Goal: Navigation & Orientation: Find specific page/section

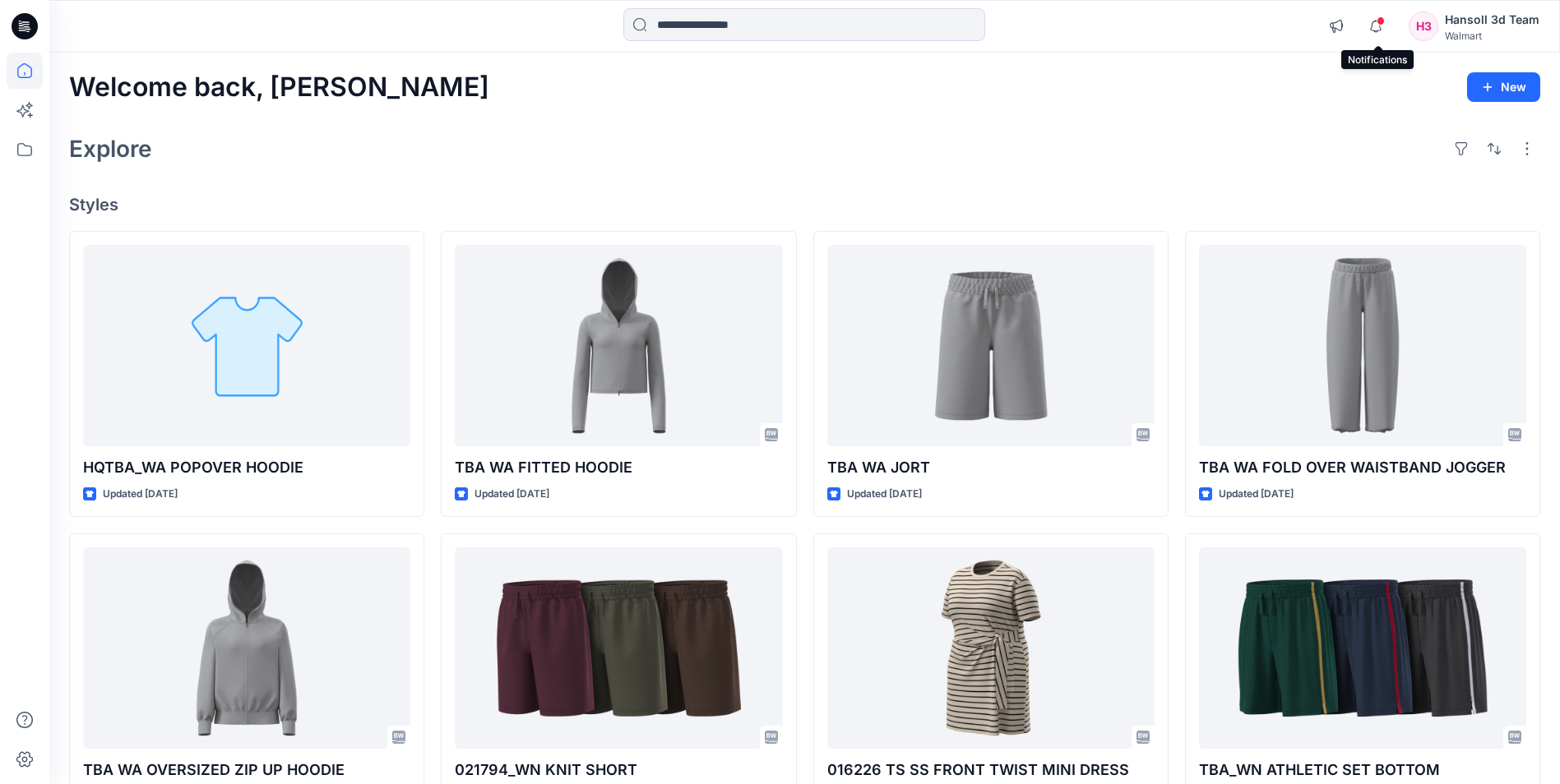
click at [1384, 17] on span at bounding box center [1381, 21] width 8 height 9
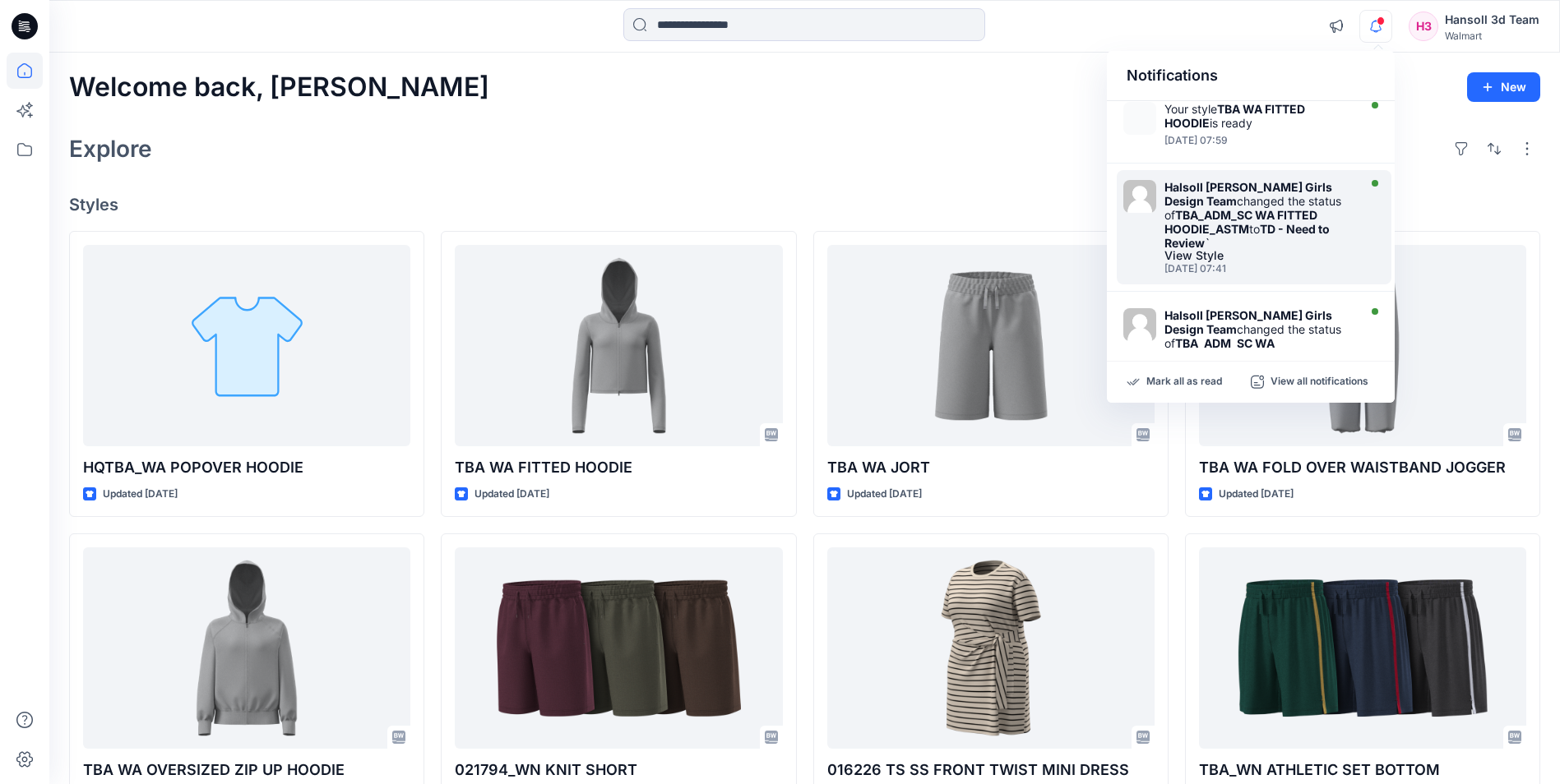
scroll to position [576, 0]
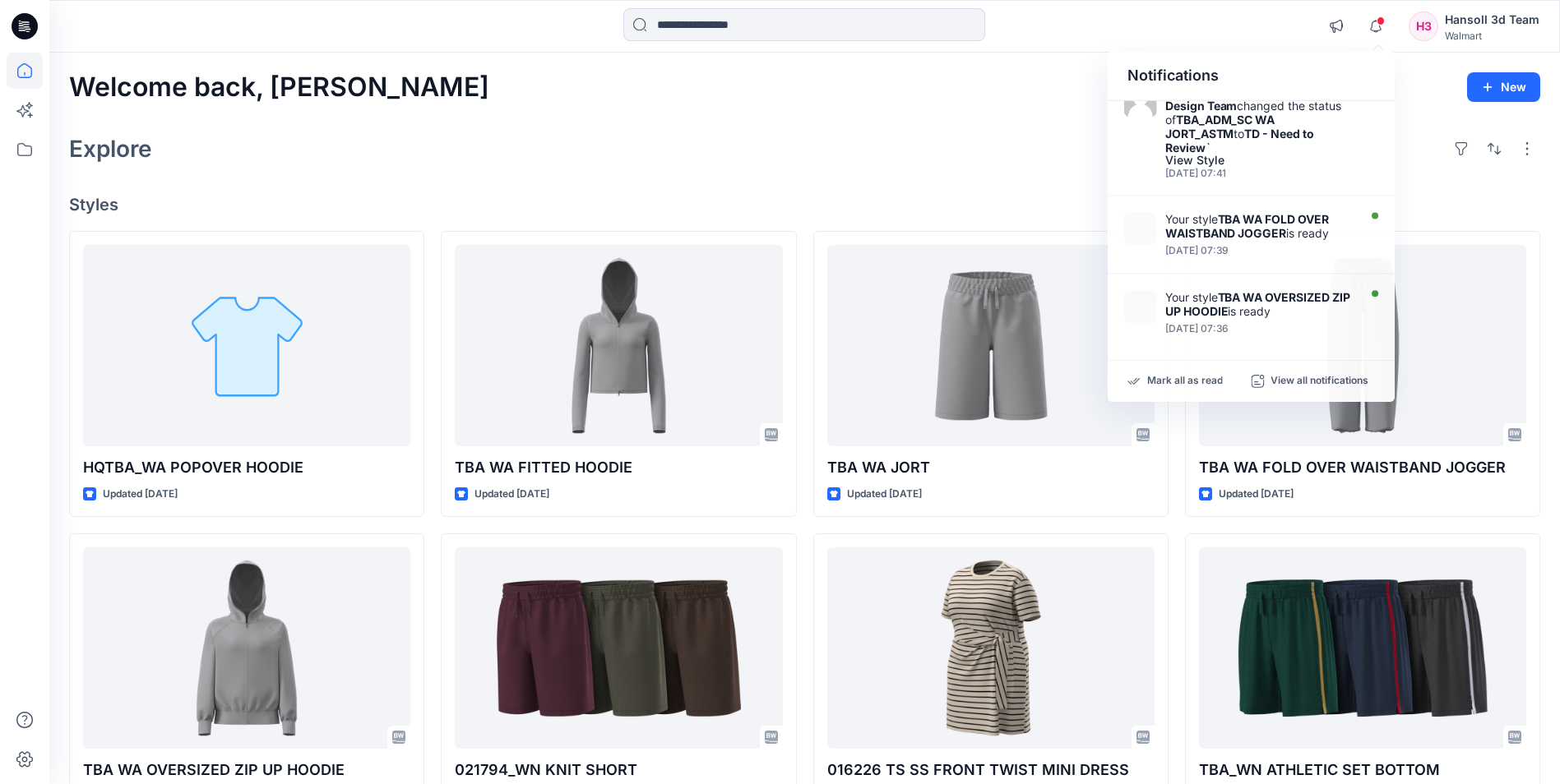
click at [1057, 148] on div "Explore" at bounding box center [805, 149] width 1472 height 40
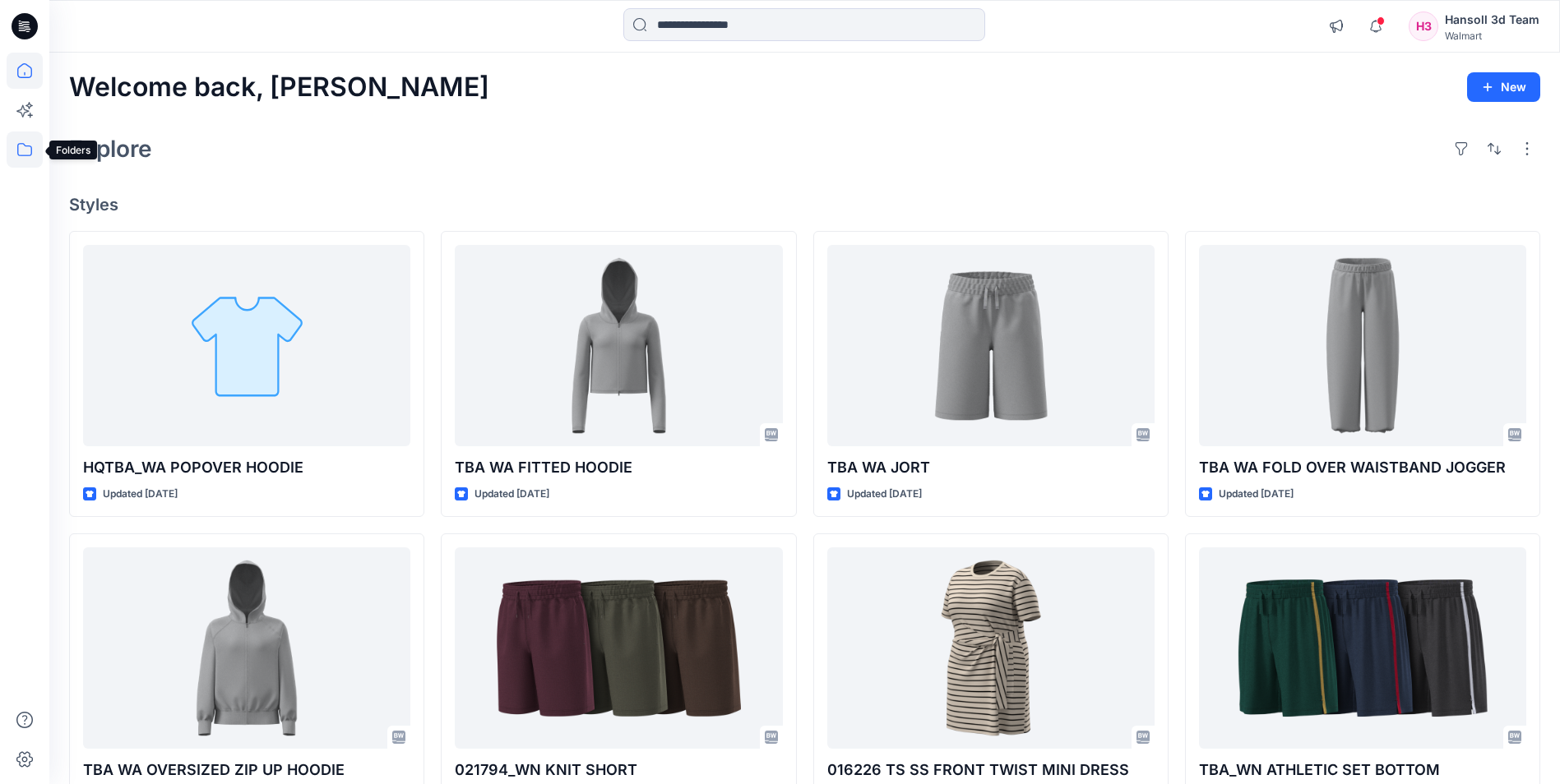
click at [17, 156] on icon at bounding box center [25, 150] width 36 height 36
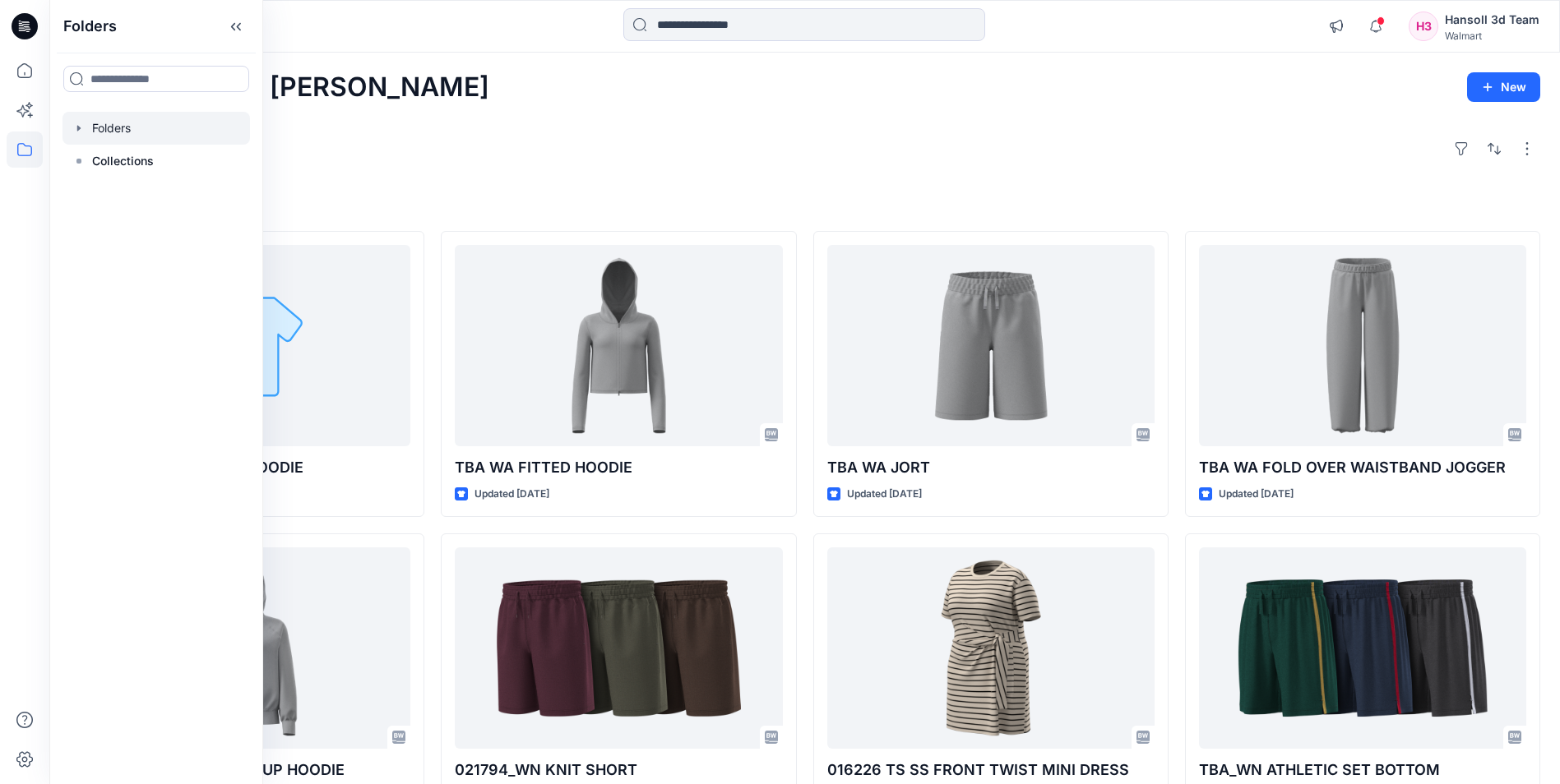
click at [78, 132] on icon "button" at bounding box center [78, 128] width 13 height 13
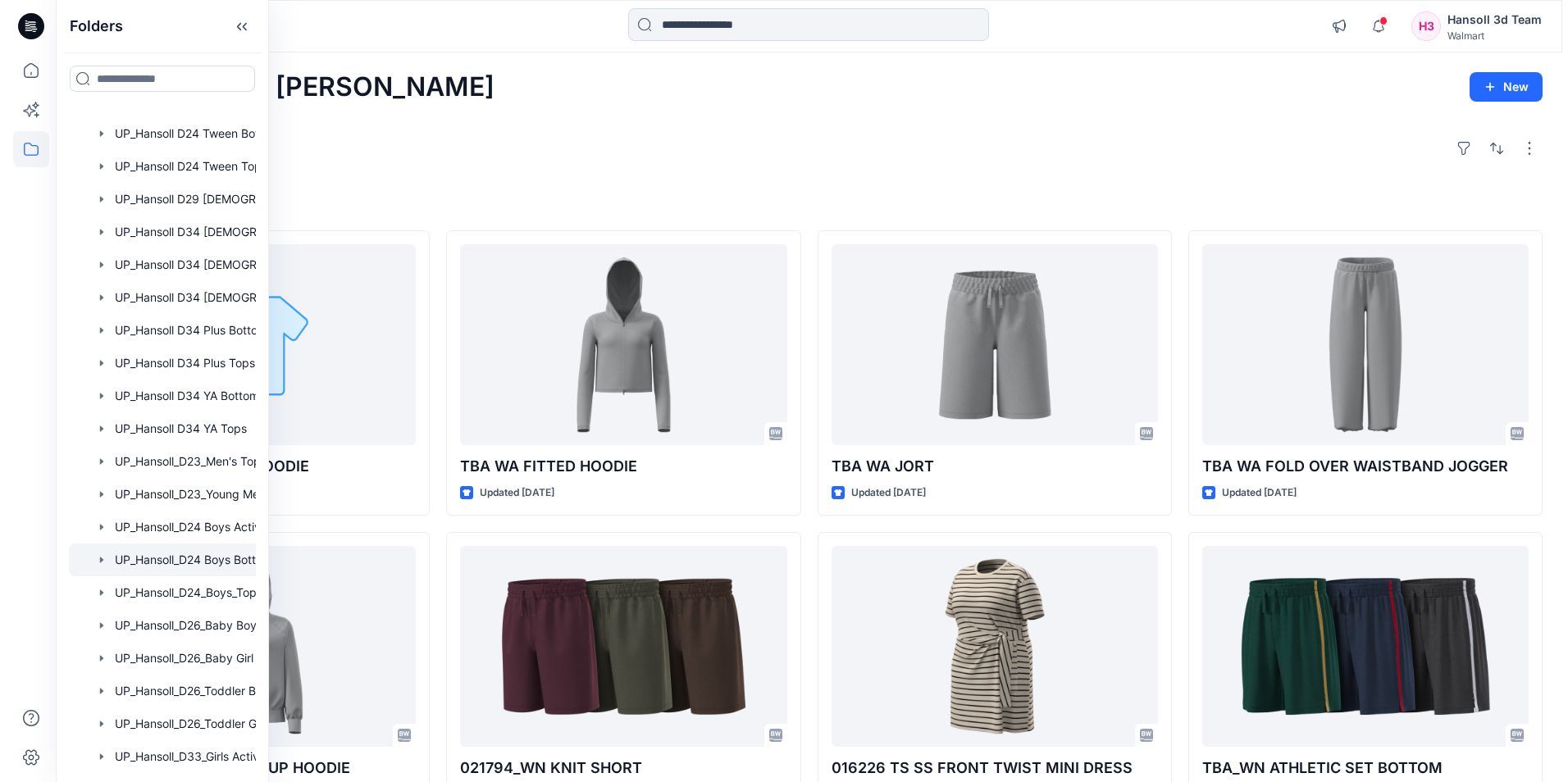
scroll to position [939, 0]
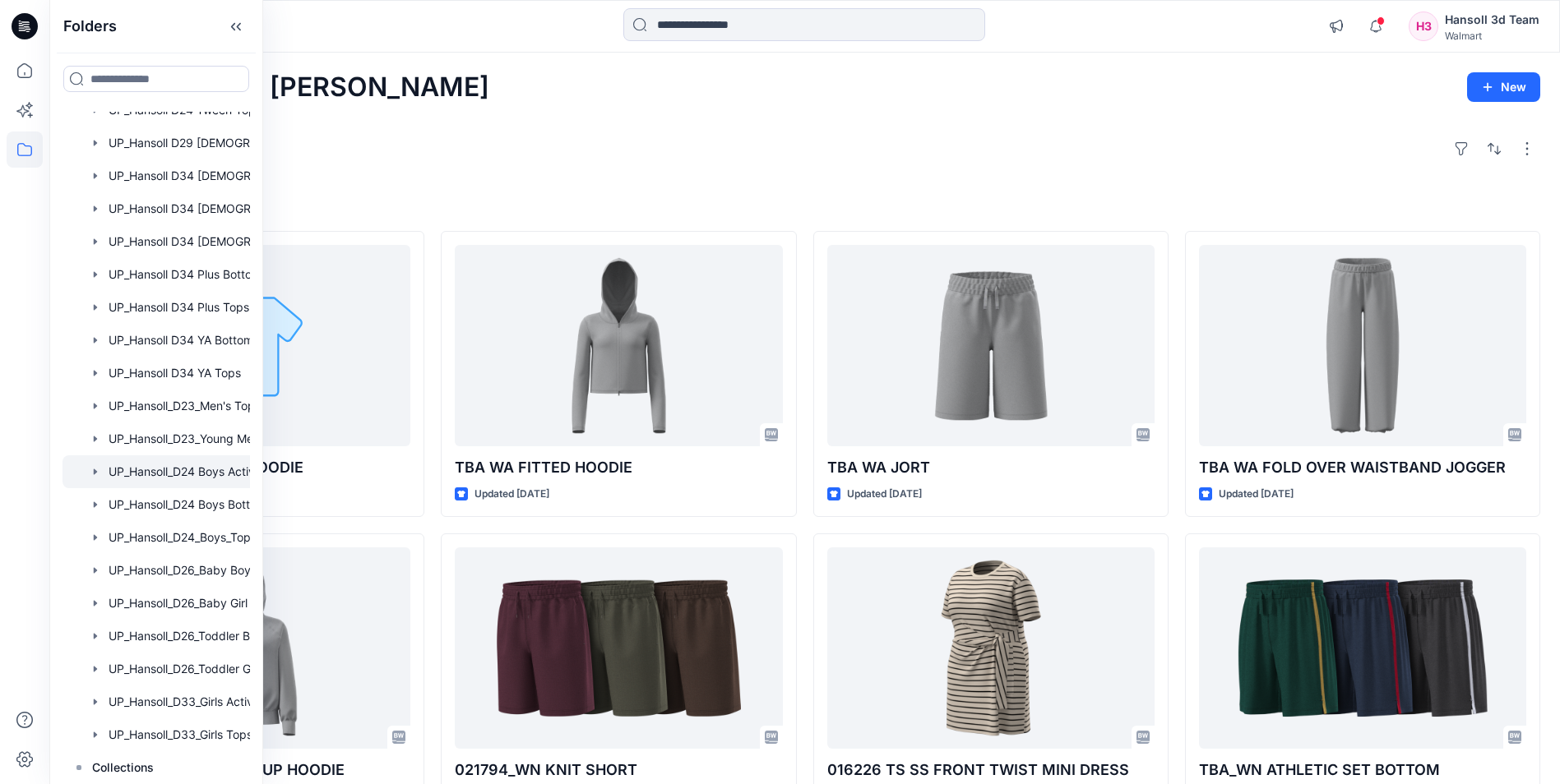
click at [165, 465] on div at bounding box center [178, 471] width 230 height 33
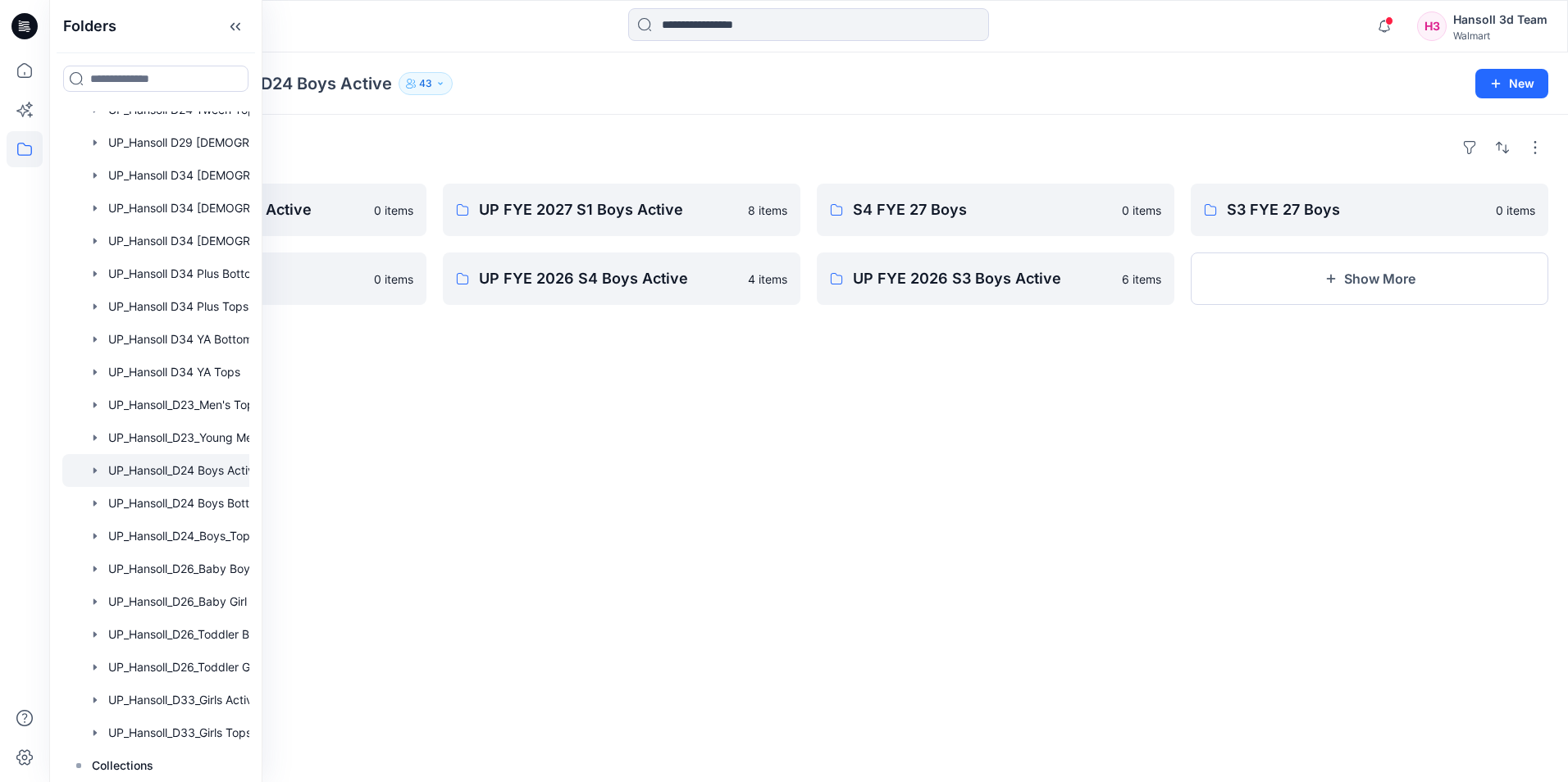
click at [672, 132] on div "Folders UP FYE 2027 S3 Boys Active 0 items S2 FYE 27 Boys 0 items UP FYE 2027 S…" at bounding box center [809, 448] width 1519 height 667
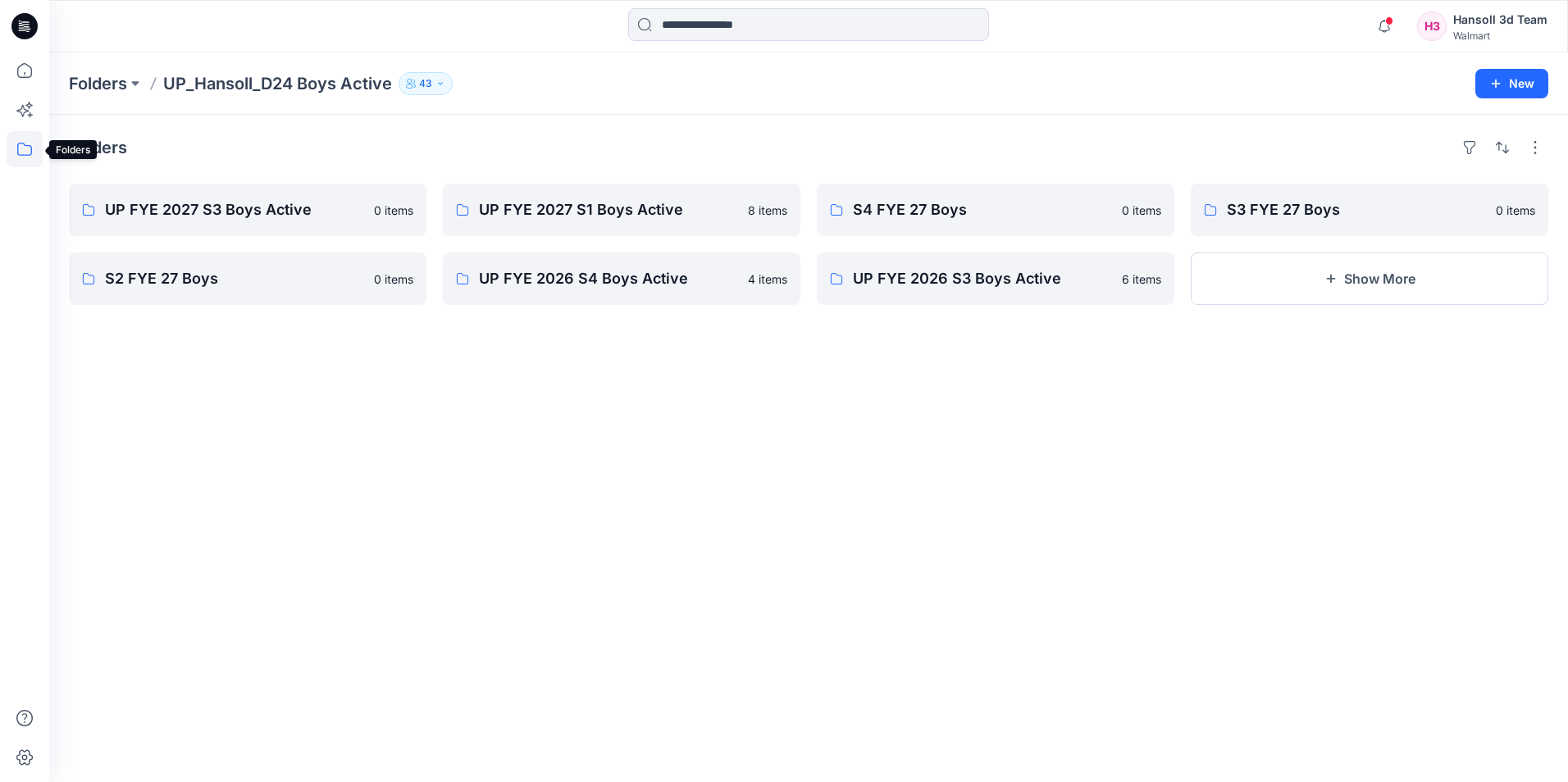
click at [28, 144] on icon at bounding box center [25, 149] width 36 height 36
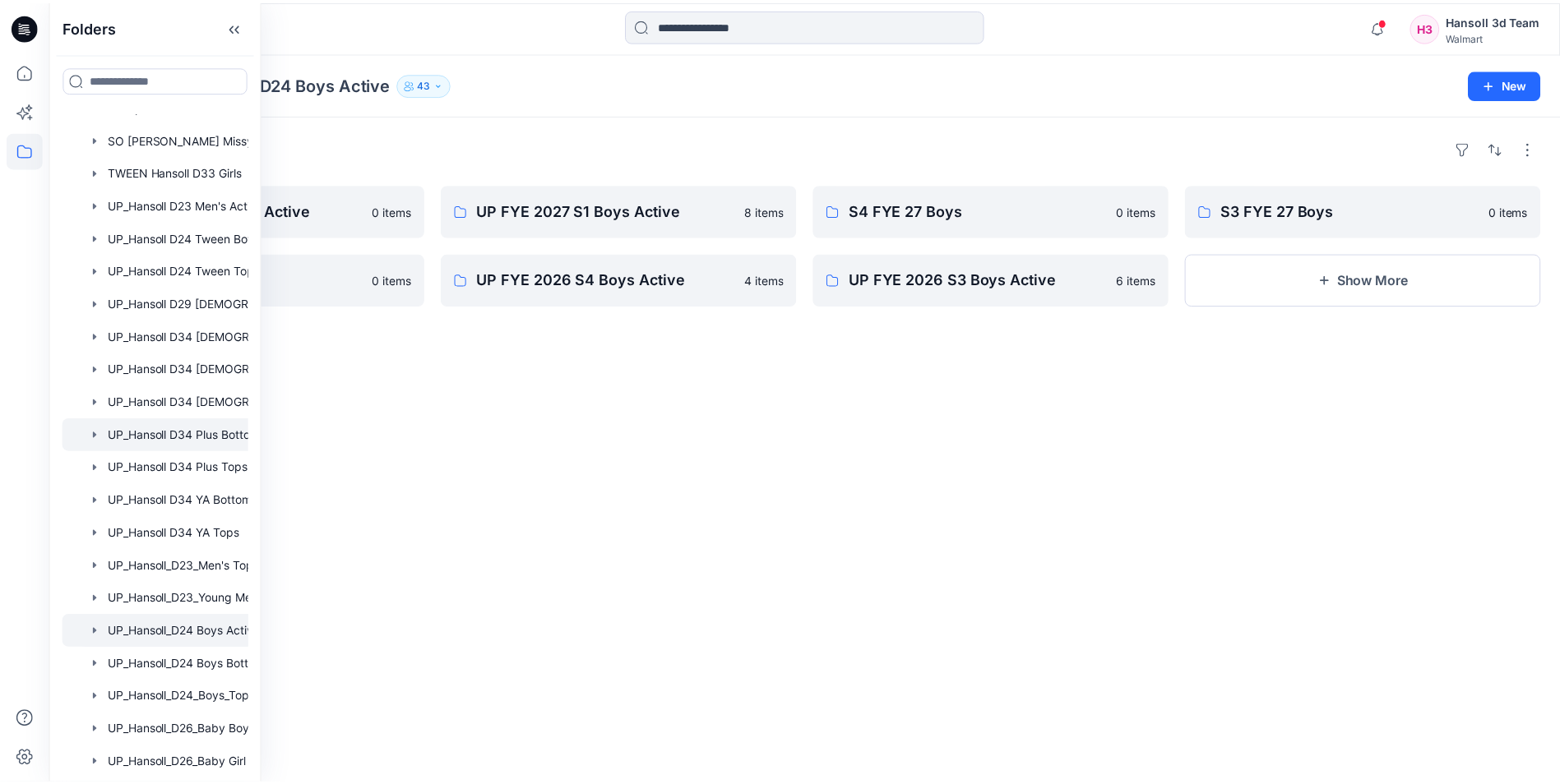
scroll to position [778, 0]
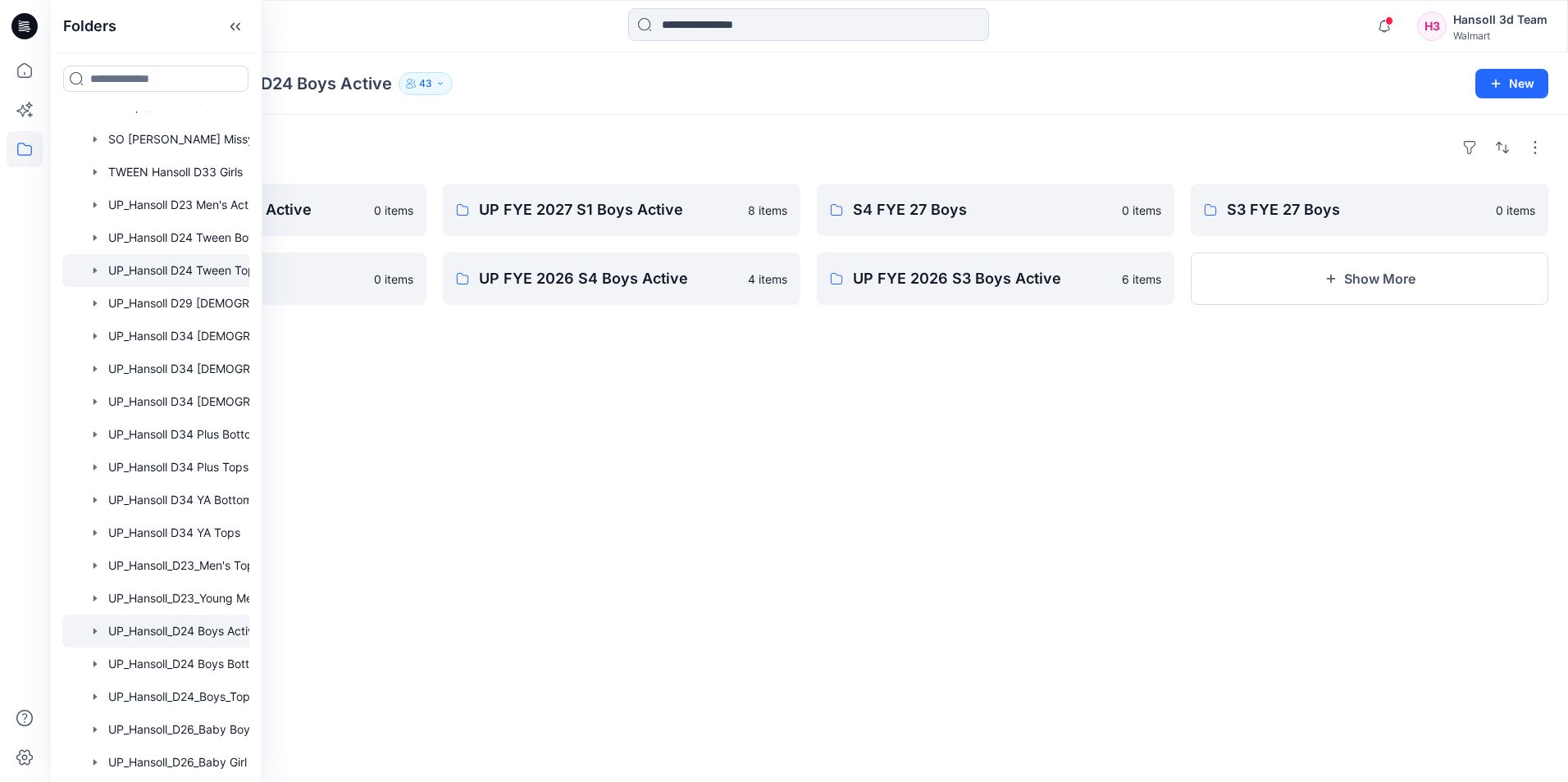
click at [193, 264] on div at bounding box center [177, 270] width 230 height 33
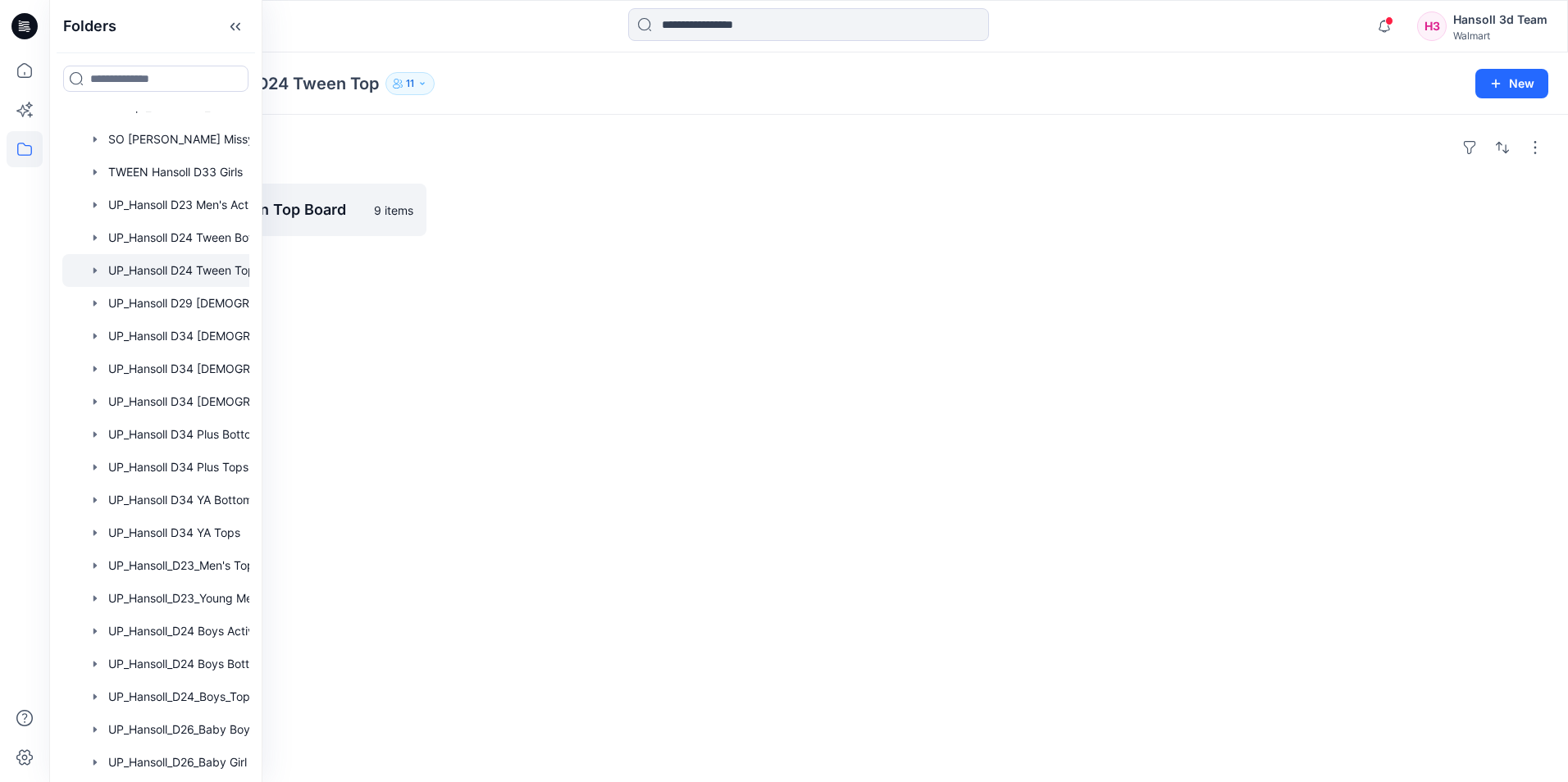
drag, startPoint x: 802, startPoint y: 277, endPoint x: 356, endPoint y: 253, distance: 446.6
click at [801, 277] on div "Folders UP Hansoll D24 Tween Top Board 9 items" at bounding box center [809, 448] width 1519 height 667
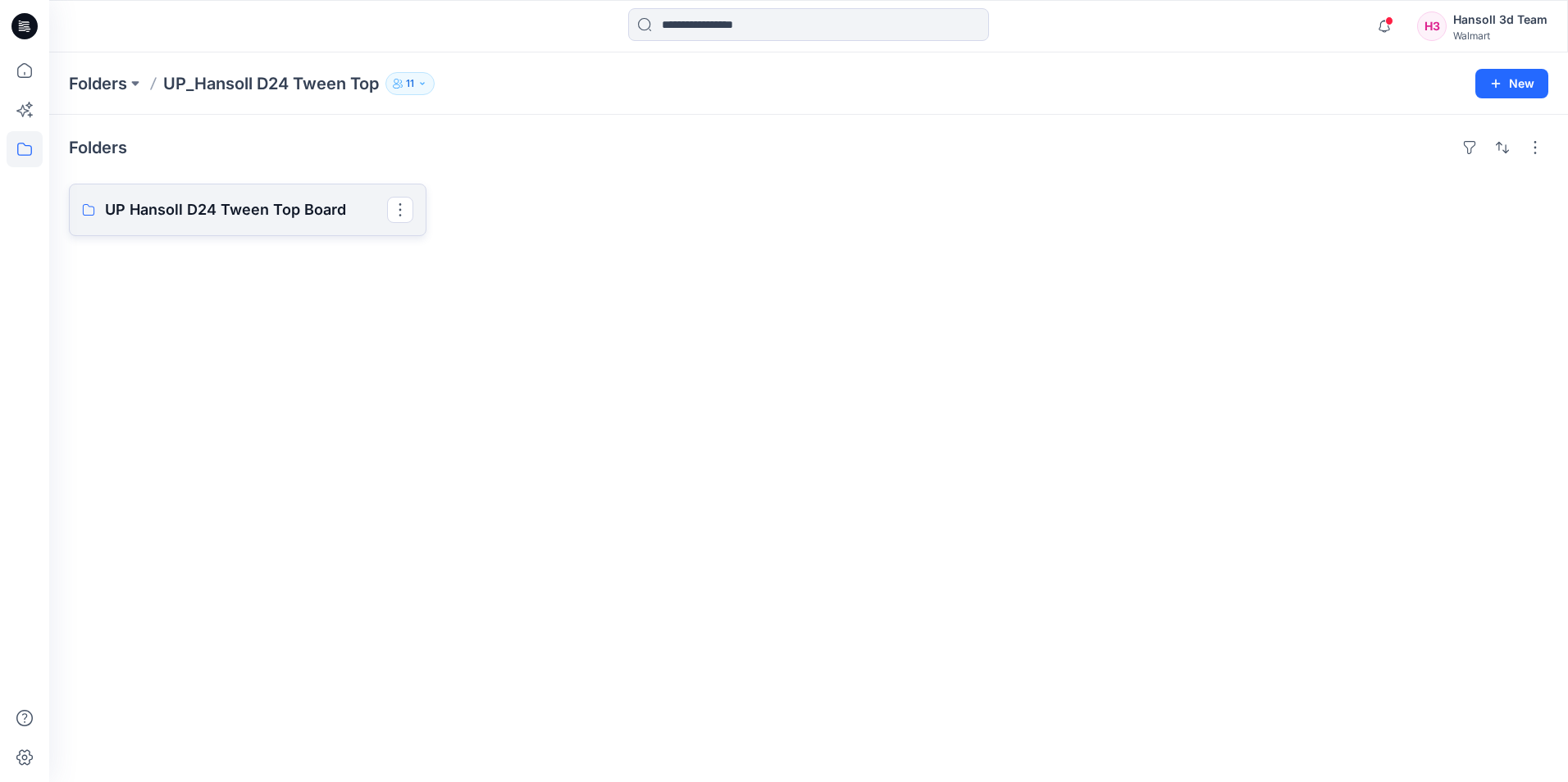
click at [278, 204] on p "UP Hansoll D24 Tween Top Board" at bounding box center [245, 209] width 282 height 23
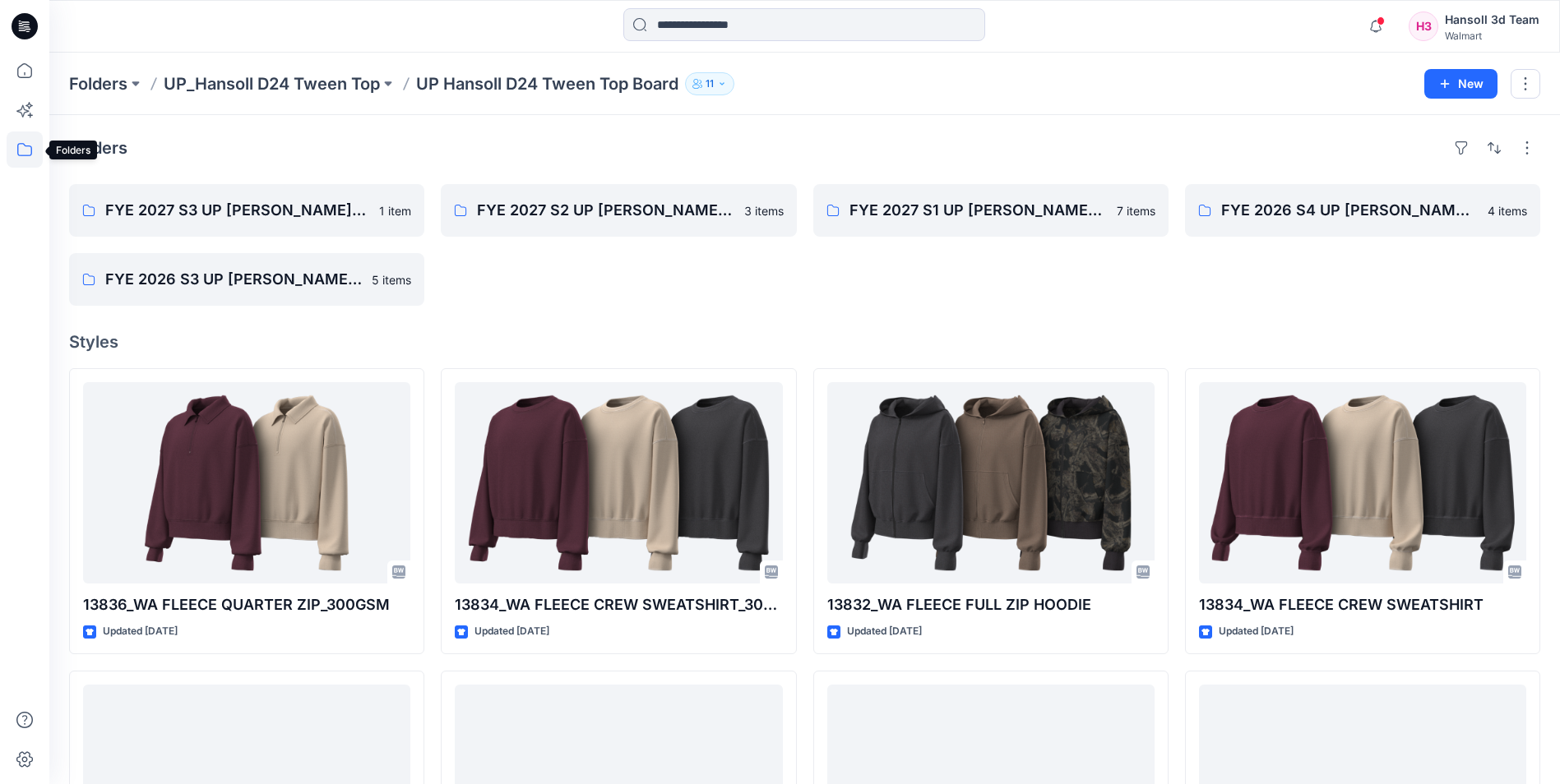
drag, startPoint x: 14, startPoint y: 151, endPoint x: 13, endPoint y: 160, distance: 9.1
click at [14, 151] on icon at bounding box center [25, 150] width 36 height 36
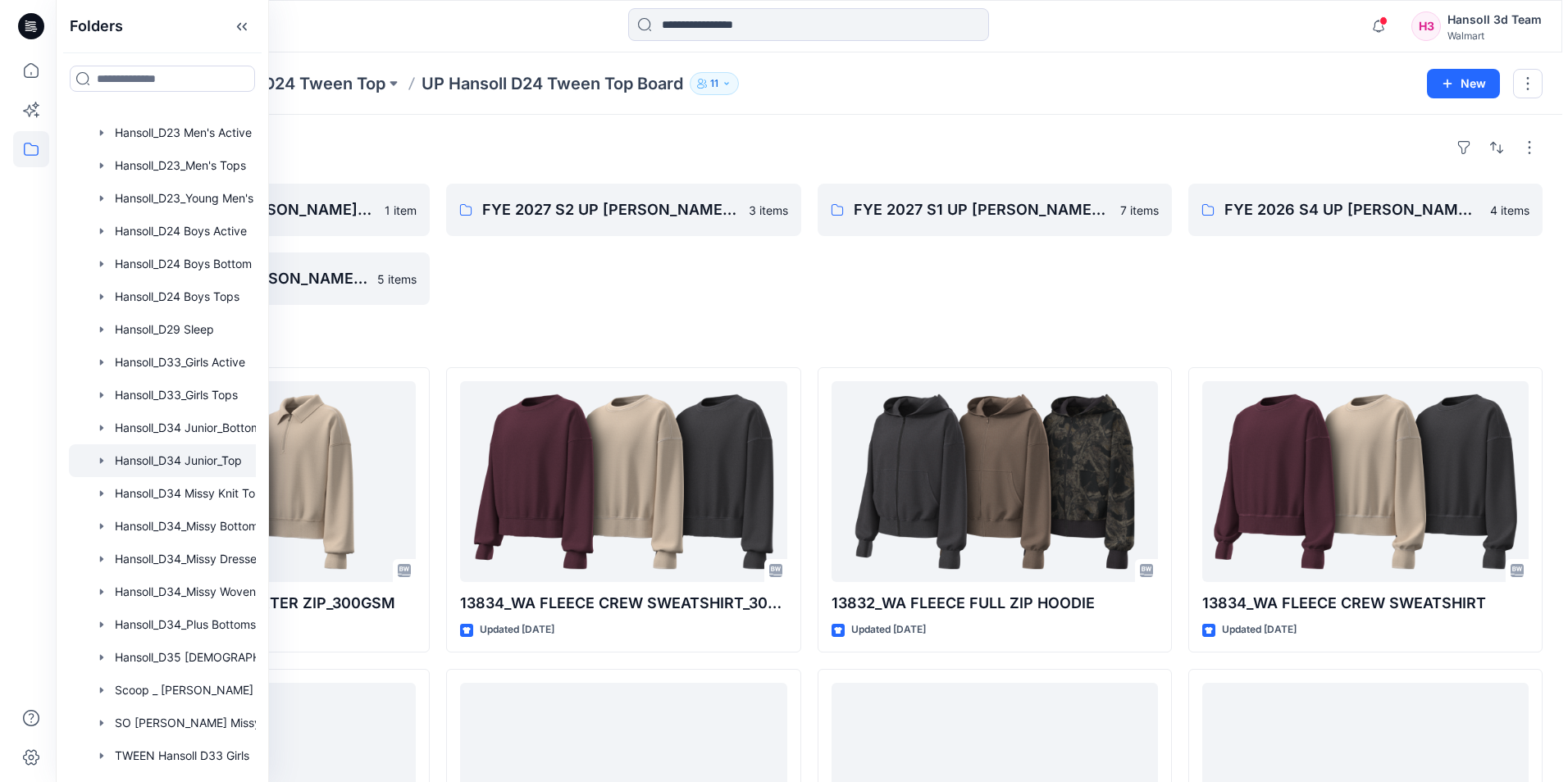
scroll to position [410, 0]
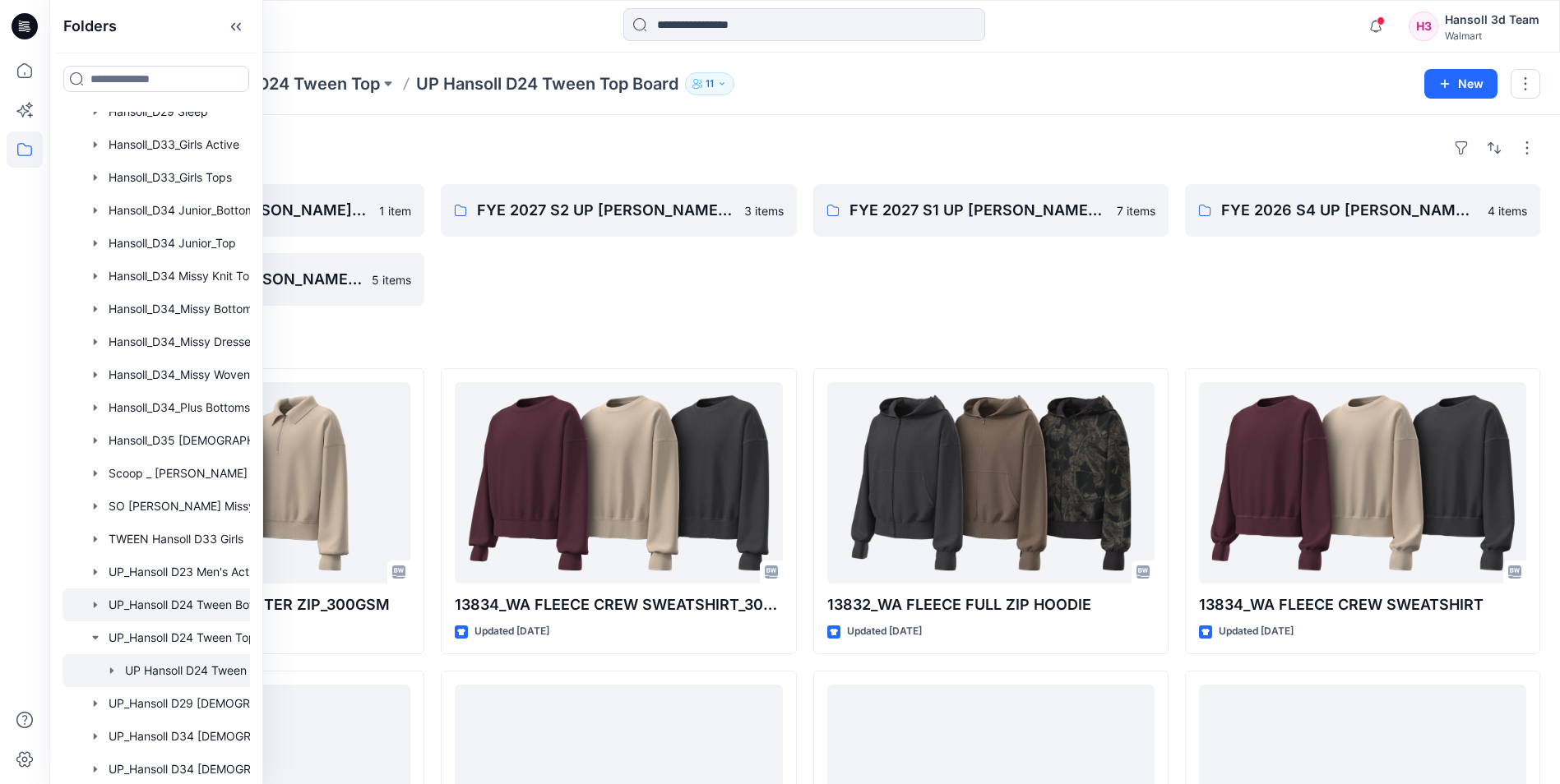
click at [199, 595] on div at bounding box center [186, 604] width 246 height 33
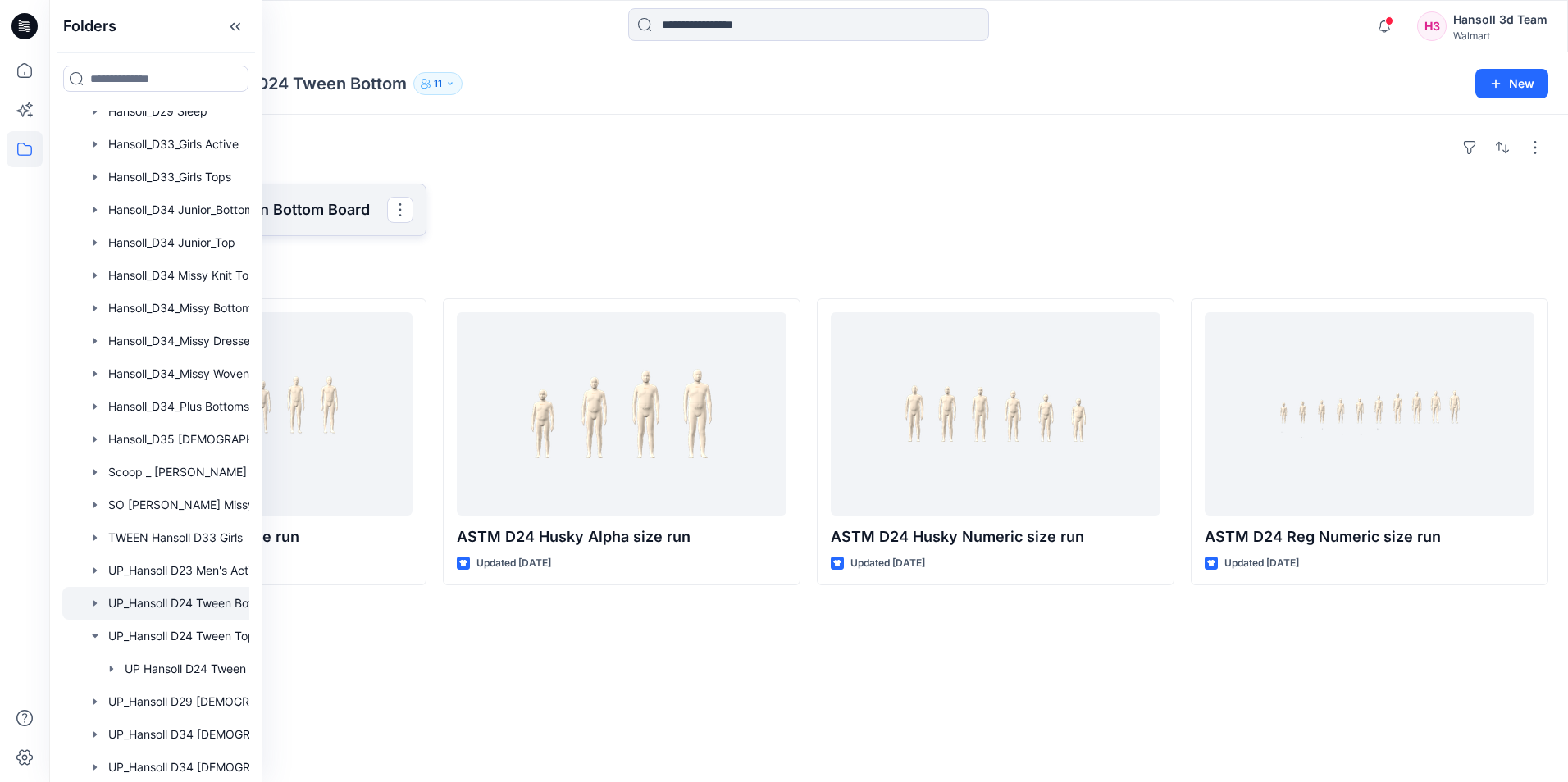
click at [336, 208] on p "UP Hansoll D24 Tween Bottom Board" at bounding box center [245, 209] width 282 height 23
